Goal: Task Accomplishment & Management: Manage account settings

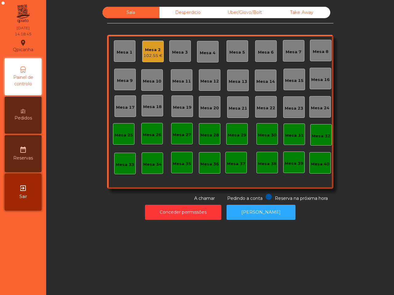
click at [298, 17] on div "Take Away" at bounding box center [302, 12] width 57 height 11
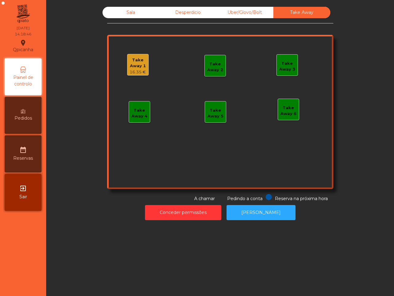
click at [136, 71] on div "16.35 €" at bounding box center [138, 72] width 21 height 6
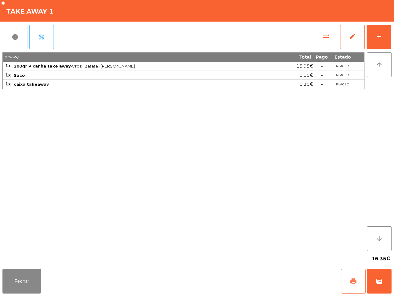
click at [350, 277] on button "print" at bounding box center [353, 281] width 25 height 25
click at [2, 271] on button "Fechar" at bounding box center [21, 281] width 39 height 25
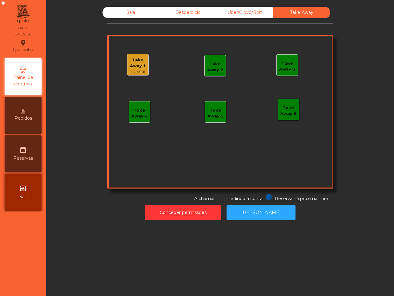
click at [6, 274] on nav "Qpicanha location_on [DATE] 14:19:16 Painel de controlo Pedidos date_range Rese…" at bounding box center [23, 148] width 46 height 296
click at [136, 63] on div "Take Away 1" at bounding box center [138, 63] width 21 height 12
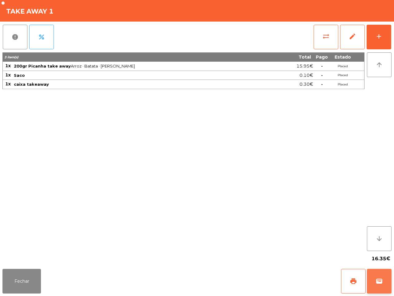
click at [377, 281] on span "wallet" at bounding box center [379, 280] width 7 height 7
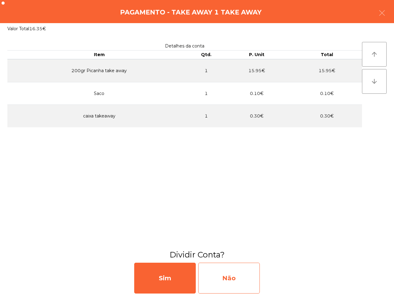
click at [248, 279] on div "Não" at bounding box center [229, 277] width 62 height 31
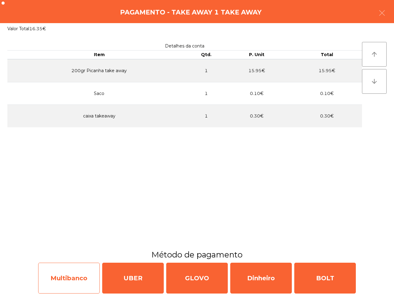
click at [63, 286] on div "Multibanco" at bounding box center [69, 277] width 62 height 31
select select "**"
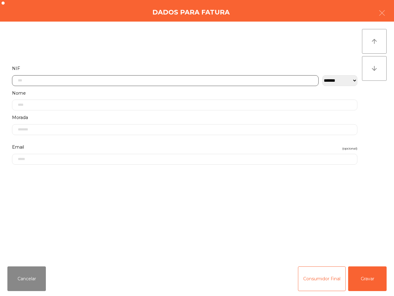
click at [173, 79] on input "text" at bounding box center [165, 80] width 307 height 11
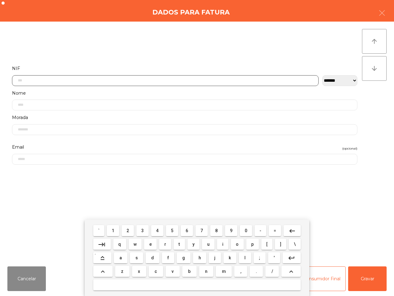
scroll to position [35, 0]
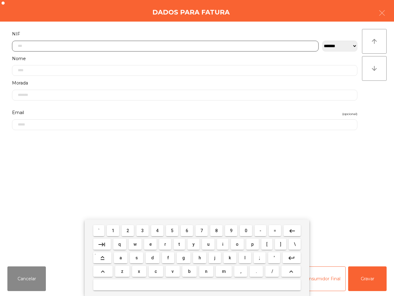
click at [128, 232] on span "2" at bounding box center [128, 230] width 2 height 5
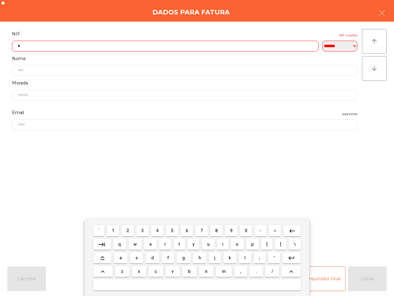
click at [248, 230] on button "0" at bounding box center [246, 230] width 12 height 11
click at [175, 230] on button "5" at bounding box center [172, 230] width 12 height 11
click at [110, 231] on button "1" at bounding box center [113, 230] width 12 height 11
click at [143, 229] on span "3" at bounding box center [142, 230] width 2 height 5
click at [113, 229] on span "1" at bounding box center [113, 230] width 2 height 5
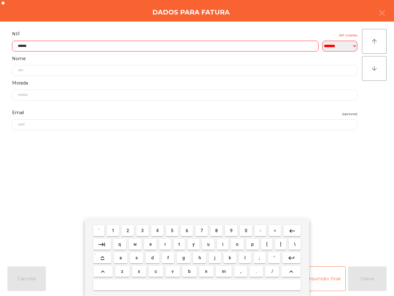
click at [144, 227] on button "3" at bounding box center [142, 230] width 12 height 11
click at [126, 230] on button "2" at bounding box center [128, 230] width 12 height 11
click at [213, 233] on button "8" at bounding box center [216, 230] width 12 height 11
type input "*********"
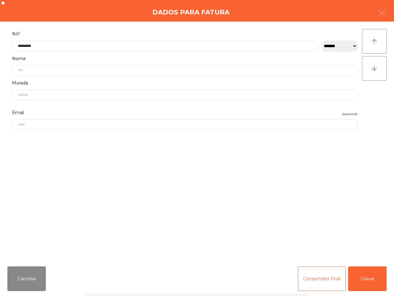
click at [369, 280] on div "` 1 2 3 4 5 6 7 8 9 0 - = keyboard_backspace keyboard_tab q w e r t y u i o p […" at bounding box center [197, 257] width 394 height 76
click at [365, 281] on button "Gravar" at bounding box center [367, 278] width 39 height 25
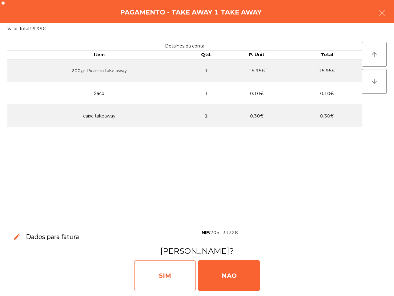
click at [176, 270] on div "SIM" at bounding box center [165, 275] width 62 height 31
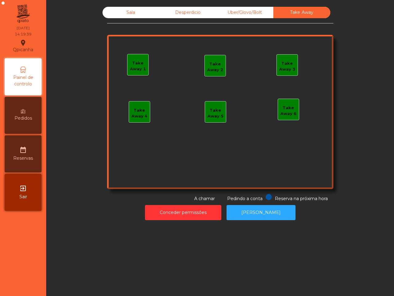
drag, startPoint x: 177, startPoint y: 270, endPoint x: 182, endPoint y: 274, distance: 6.3
click at [182, 274] on div "Sala Desperdicio Uber/Glovo/Bolt Take Away Take Away 1 Take Away 2 Take Away 3 …" at bounding box center [220, 148] width 348 height 296
click at [133, 9] on div "Sala" at bounding box center [131, 12] width 57 height 11
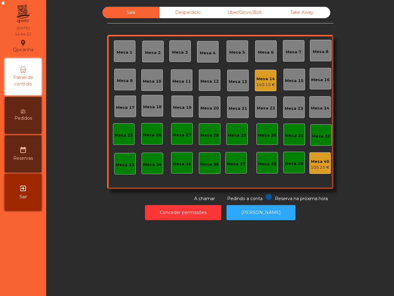
click at [237, 11] on div "Uber/Glovo/Bolt" at bounding box center [245, 12] width 57 height 11
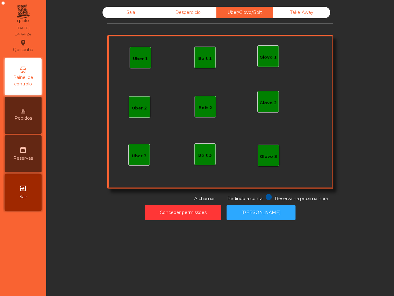
click at [146, 59] on div "Uber 1" at bounding box center [141, 58] width 22 height 22
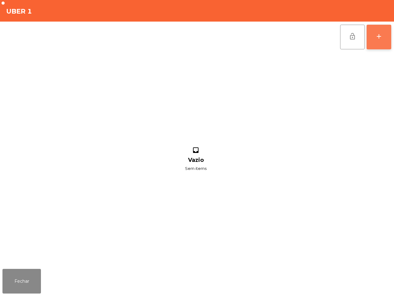
click at [380, 33] on div "add" at bounding box center [379, 36] width 7 height 7
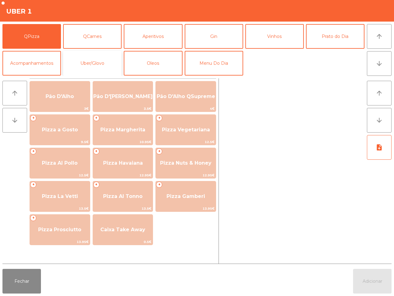
click at [96, 66] on button "Uber/Glovo" at bounding box center [92, 63] width 59 height 25
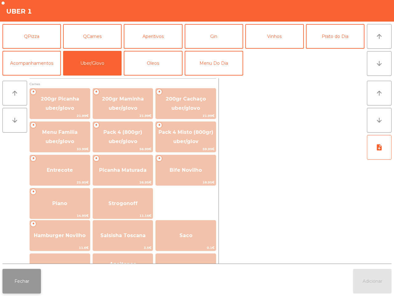
click at [37, 282] on button "Fechar" at bounding box center [21, 281] width 39 height 25
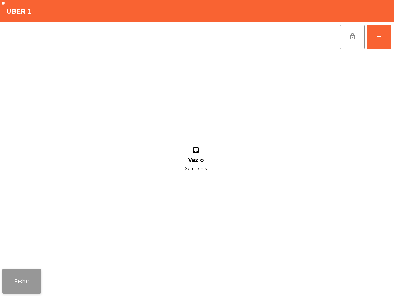
click at [24, 289] on button "Fechar" at bounding box center [21, 281] width 39 height 25
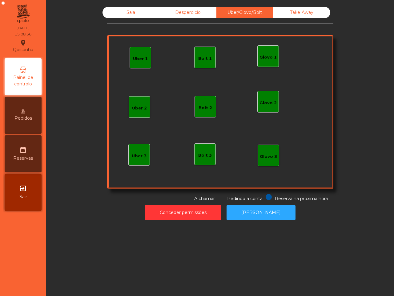
click at [121, 12] on div "Sala" at bounding box center [131, 12] width 57 height 11
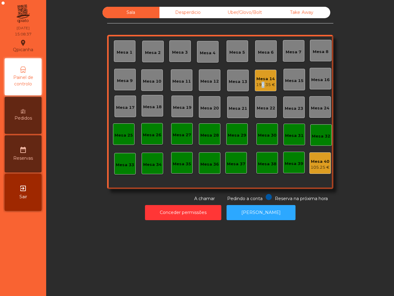
click at [258, 83] on div "196.35 €" at bounding box center [265, 85] width 19 height 6
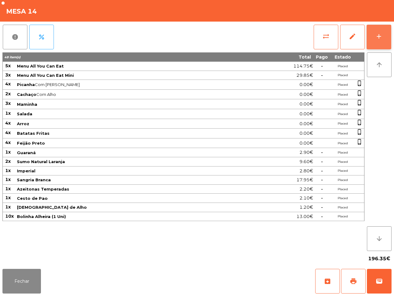
click at [384, 32] on button "add" at bounding box center [379, 37] width 25 height 25
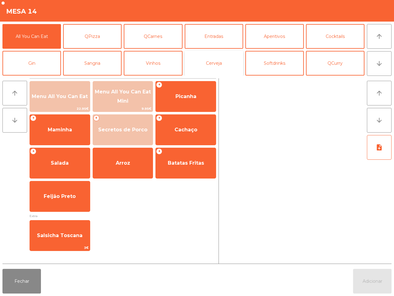
click at [208, 61] on button "Cerveja" at bounding box center [214, 63] width 59 height 25
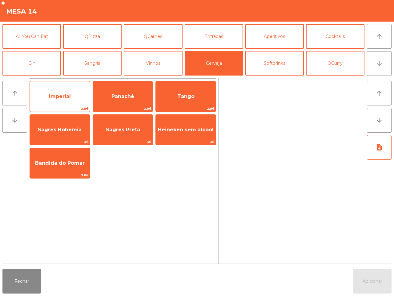
click at [67, 93] on span "Imperial" at bounding box center [60, 96] width 22 height 6
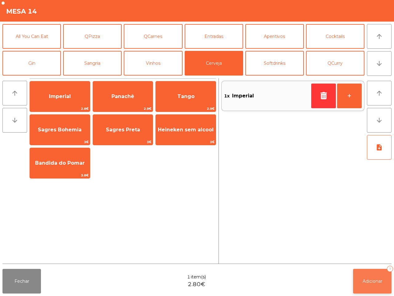
click at [377, 283] on span "Adicionar" at bounding box center [373, 281] width 20 height 6
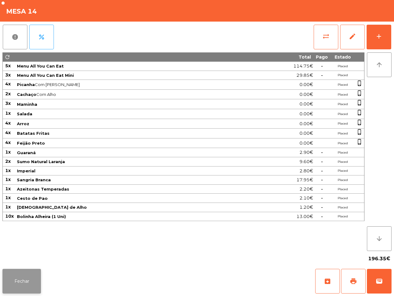
click at [35, 274] on button "Fechar" at bounding box center [21, 281] width 39 height 25
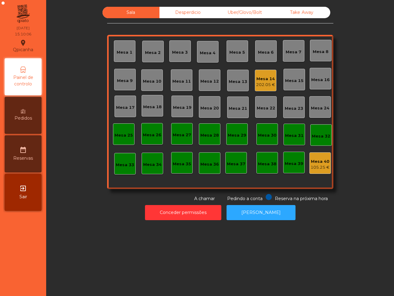
click at [31, 268] on nav "Qpicanha location_on [DATE] 15:10:06 Painel de controlo Pedidos date_range Rese…" at bounding box center [23, 148] width 46 height 296
click at [265, 81] on div "Mesa 14" at bounding box center [265, 79] width 19 height 6
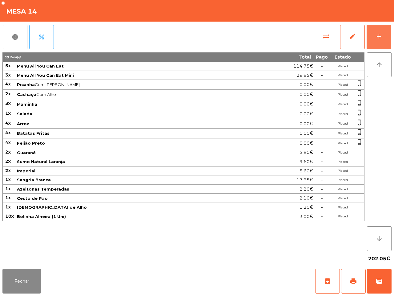
click at [381, 49] on button "add" at bounding box center [379, 37] width 25 height 25
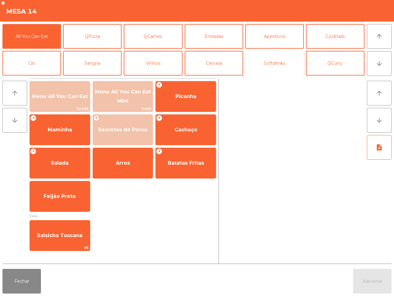
click at [278, 62] on button "Softdrinks" at bounding box center [275, 63] width 59 height 25
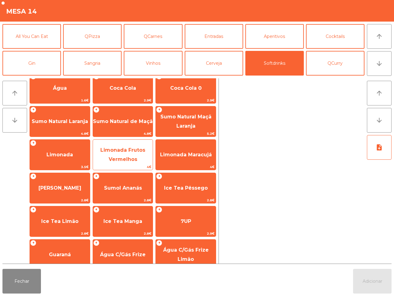
scroll to position [0, 0]
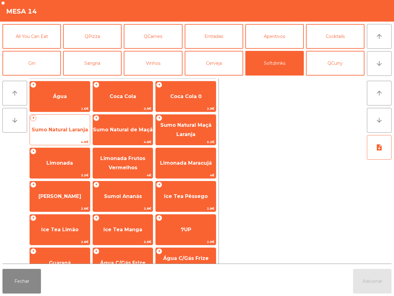
click at [68, 127] on span "Sumo Natural Laranja" at bounding box center [60, 130] width 56 height 6
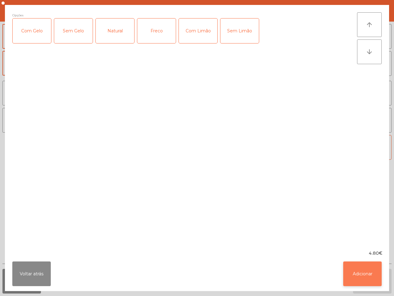
click at [358, 269] on button "Adicionar" at bounding box center [362, 273] width 39 height 25
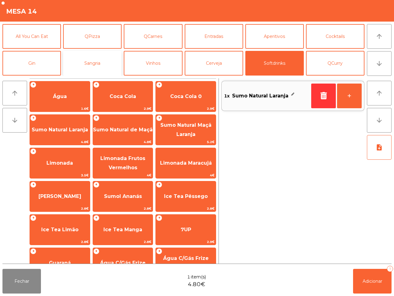
click at [106, 64] on button "Sangria" at bounding box center [92, 63] width 59 height 25
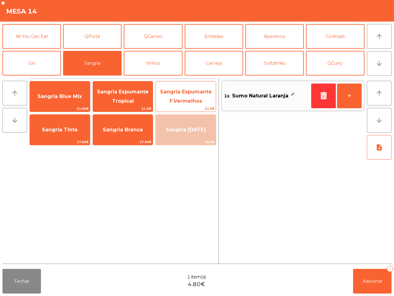
click at [206, 92] on span "Sangria Espumante F.Vermelhos" at bounding box center [186, 96] width 52 height 15
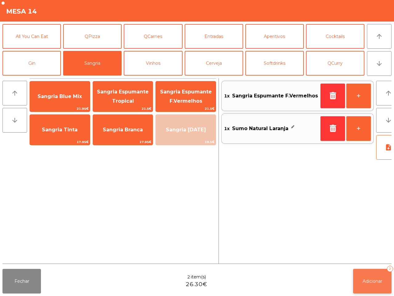
click at [373, 287] on button "Adicionar 2" at bounding box center [372, 281] width 39 height 25
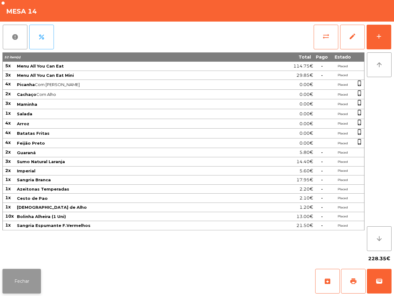
click at [35, 278] on button "Fechar" at bounding box center [21, 281] width 39 height 25
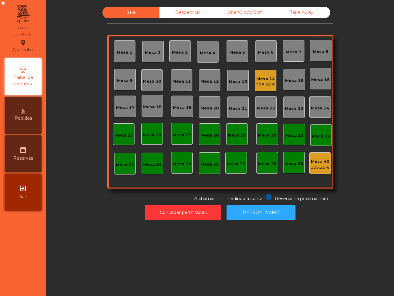
click at [261, 79] on div "Mesa 14" at bounding box center [265, 79] width 19 height 6
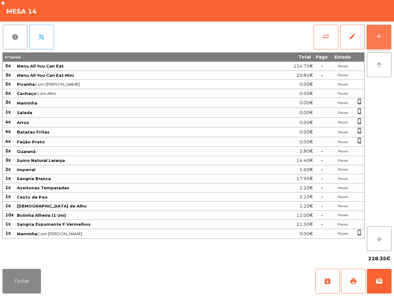
click at [384, 39] on button "add" at bounding box center [379, 37] width 25 height 25
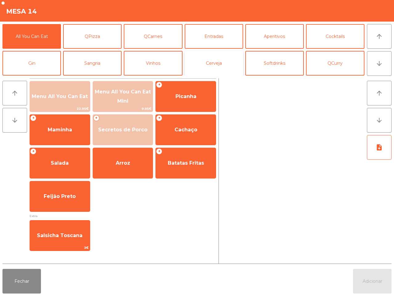
click at [221, 63] on button "Cerveja" at bounding box center [214, 63] width 59 height 25
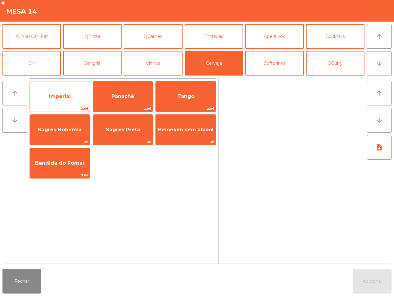
click at [76, 88] on span "Imperial" at bounding box center [60, 96] width 60 height 17
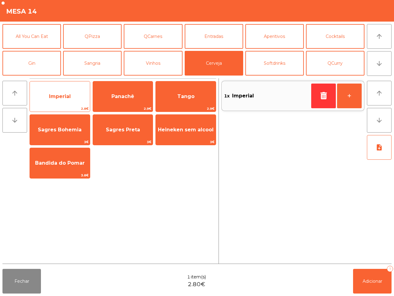
click at [76, 88] on span "Imperial" at bounding box center [60, 96] width 60 height 17
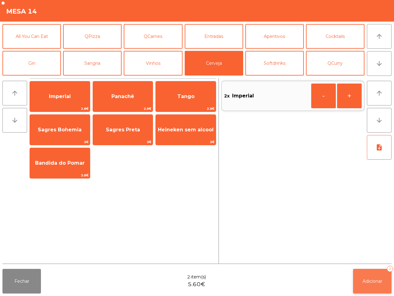
click at [379, 293] on button "Adicionar 2" at bounding box center [372, 281] width 39 height 25
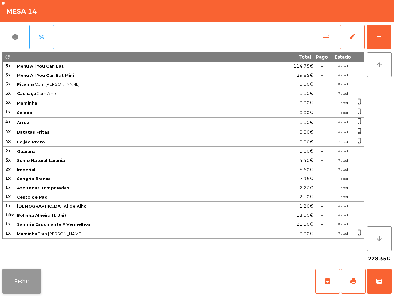
click at [18, 287] on button "Fechar" at bounding box center [21, 281] width 39 height 25
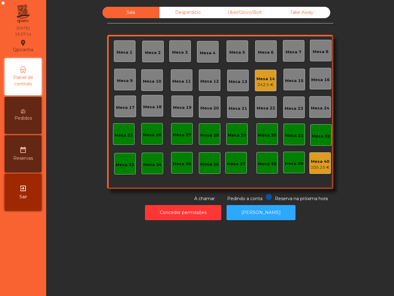
click at [18, 287] on nav "Qpicanha location_on [DATE] 15:57:14 Painel de controlo Pedidos date_range Rese…" at bounding box center [23, 148] width 46 height 296
click at [263, 82] on div "242.5 €" at bounding box center [266, 85] width 18 height 6
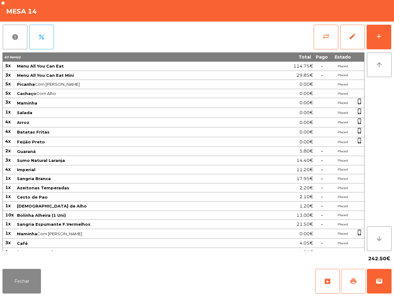
click at [350, 281] on span "print" at bounding box center [353, 280] width 7 height 7
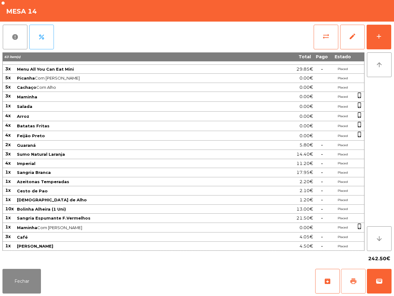
scroll to position [8, 0]
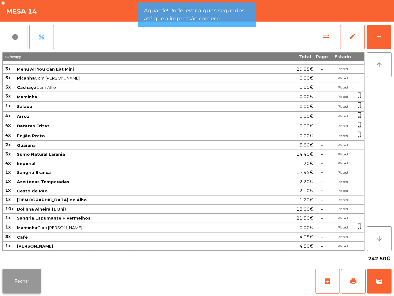
click at [28, 277] on button "Fechar" at bounding box center [21, 281] width 39 height 25
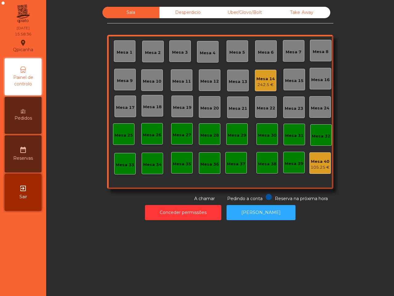
click at [258, 76] on div "Mesa 14" at bounding box center [266, 79] width 18 height 6
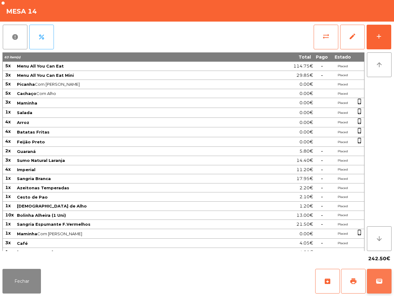
click at [382, 280] on span "wallet" at bounding box center [379, 280] width 7 height 7
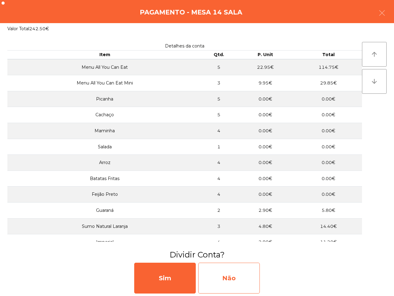
click at [234, 280] on div "Não" at bounding box center [229, 277] width 62 height 31
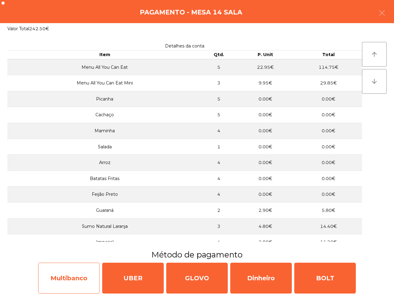
click at [64, 278] on div "Multibanco" at bounding box center [69, 277] width 62 height 31
select select "**"
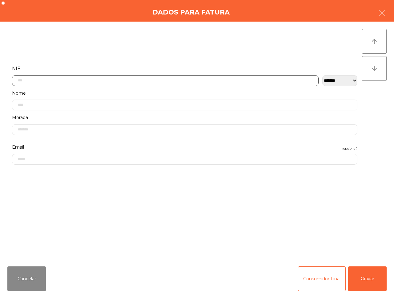
click at [48, 85] on input "text" at bounding box center [165, 80] width 307 height 11
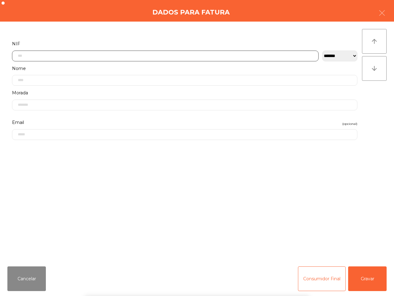
scroll to position [35, 0]
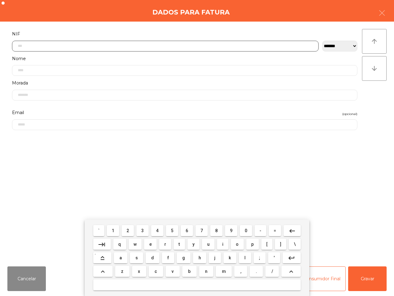
click at [173, 231] on span "5" at bounding box center [172, 230] width 2 height 5
click at [114, 231] on span "1" at bounding box center [113, 230] width 2 height 5
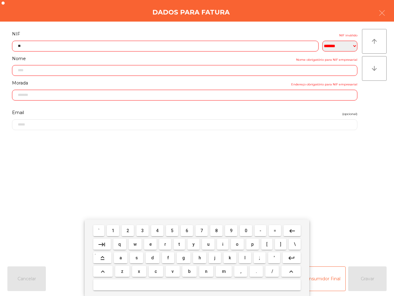
click at [144, 231] on span "3" at bounding box center [142, 230] width 2 height 5
click at [171, 229] on span "5" at bounding box center [172, 230] width 2 height 5
click at [229, 229] on button "9" at bounding box center [231, 230] width 12 height 11
click at [212, 230] on button "8" at bounding box center [216, 230] width 12 height 11
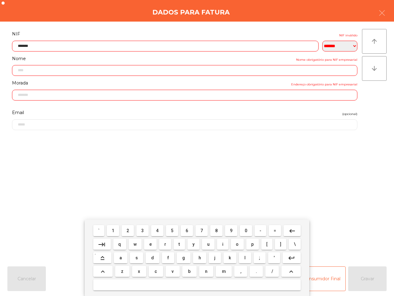
click at [114, 228] on span "1" at bounding box center [113, 230] width 2 height 5
click at [201, 230] on span "7" at bounding box center [202, 230] width 2 height 5
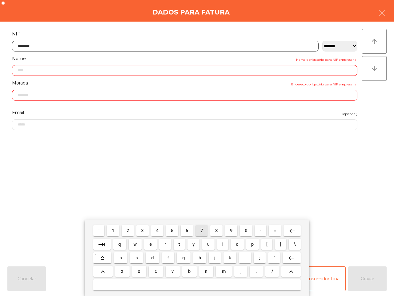
type input "*********"
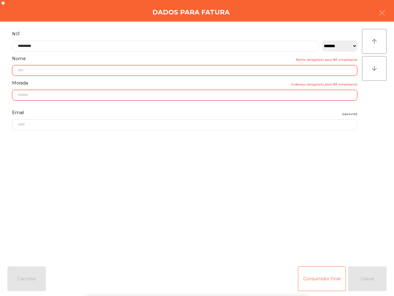
click at [205, 173] on form "**********" at bounding box center [184, 142] width 355 height 225
type input "**********"
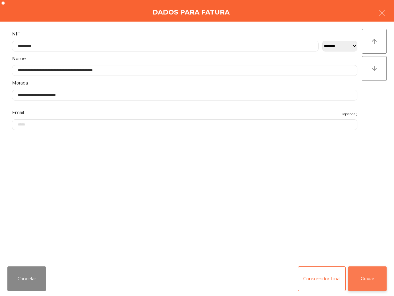
click at [358, 274] on button "Gravar" at bounding box center [367, 278] width 39 height 25
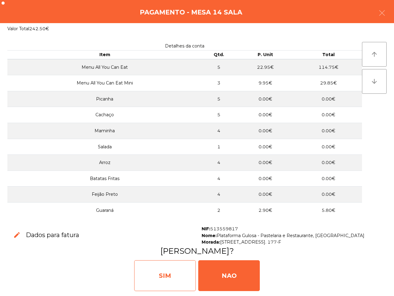
click at [169, 276] on div "SIM" at bounding box center [165, 275] width 62 height 31
